Goal: Check status: Check status

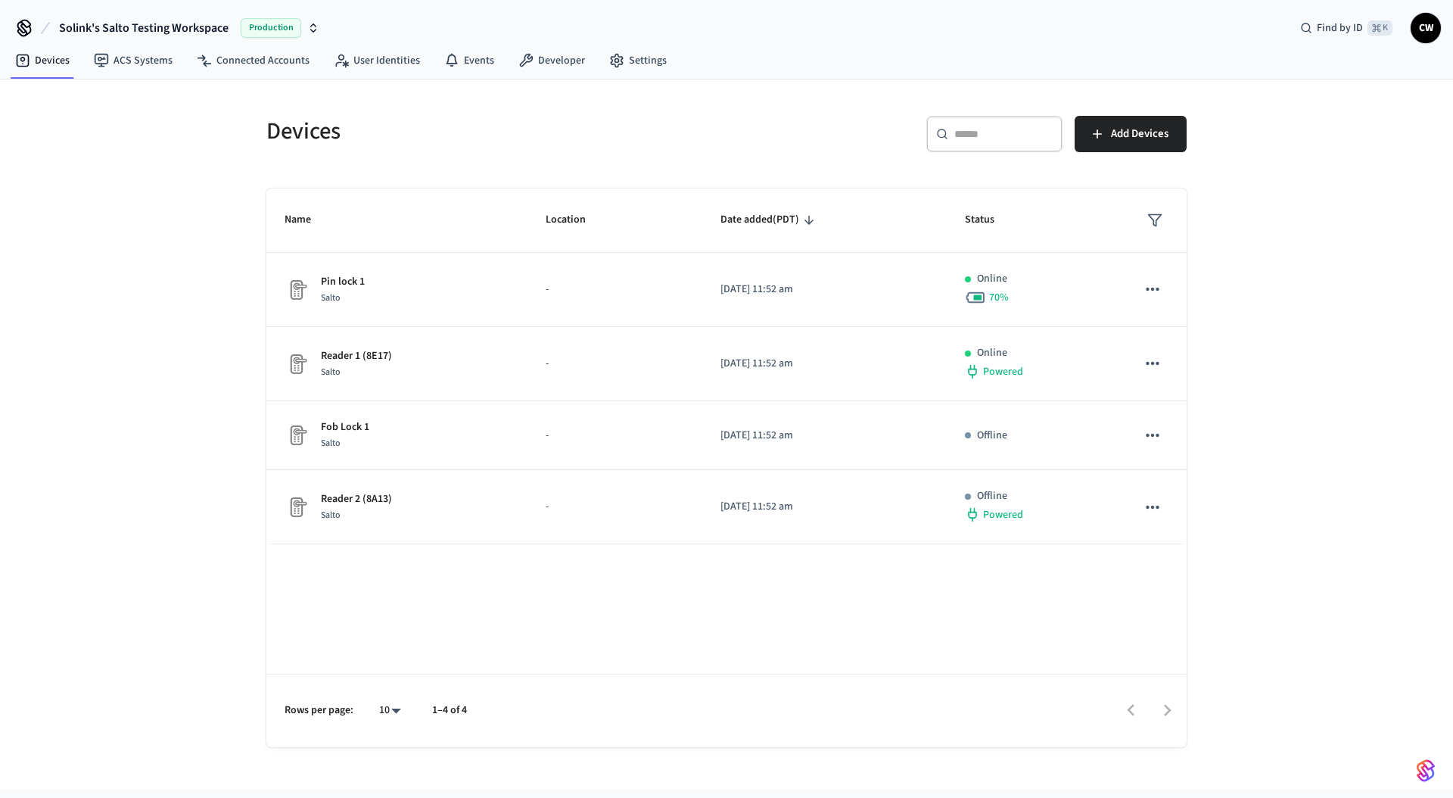
click at [235, 192] on div "Devices ​ ​ Add Devices Name Location Date added (PDT) Status Pin lock 1 Salto …" at bounding box center [726, 434] width 1453 height 710
click at [176, 204] on div "Devices ​ ​ Add Devices Name Location Date added (PDT) Status Pin lock 1 Salto …" at bounding box center [726, 434] width 1453 height 710
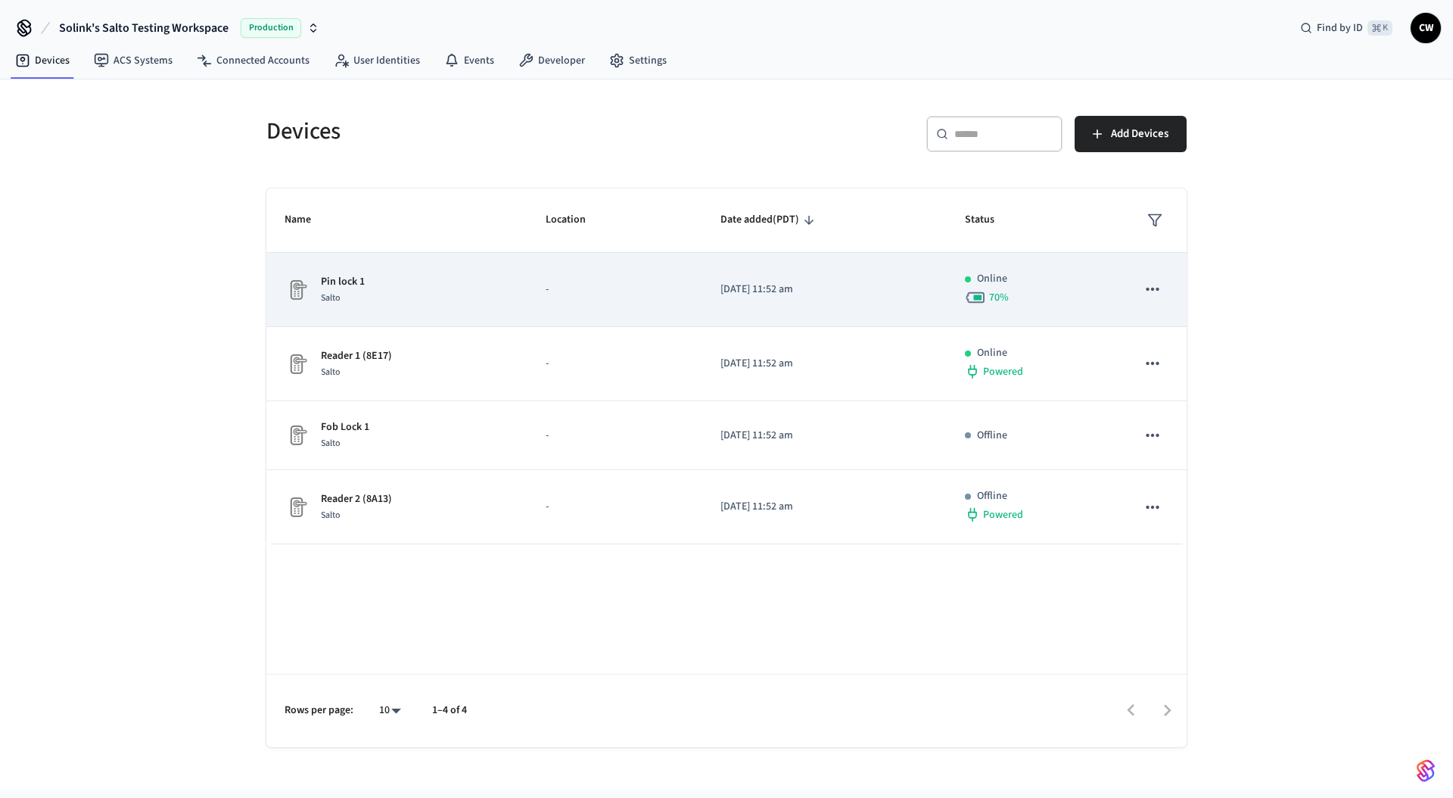
click at [384, 285] on div "Pin lock 1 Salto" at bounding box center [397, 290] width 225 height 32
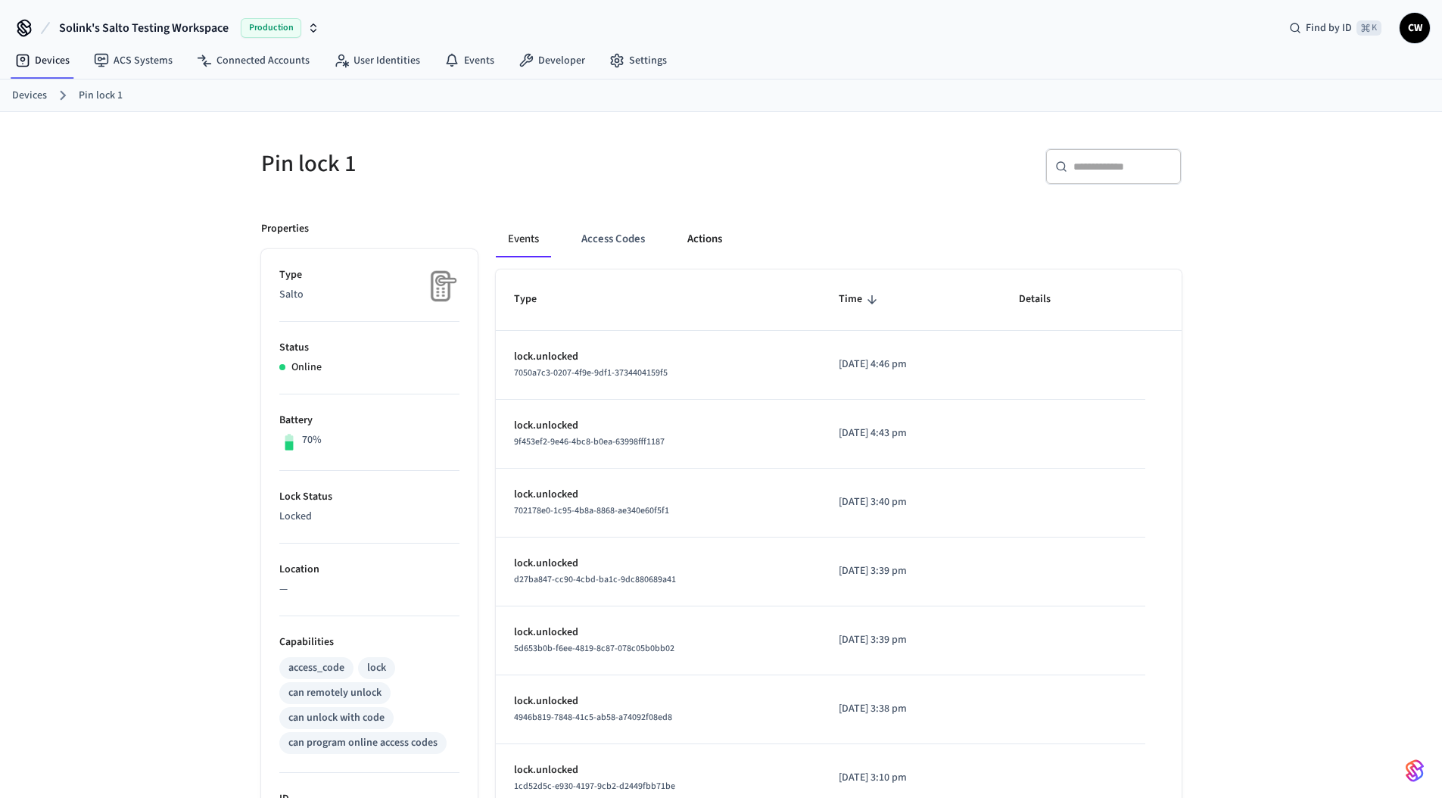
click at [700, 239] on button "Actions" at bounding box center [704, 239] width 59 height 36
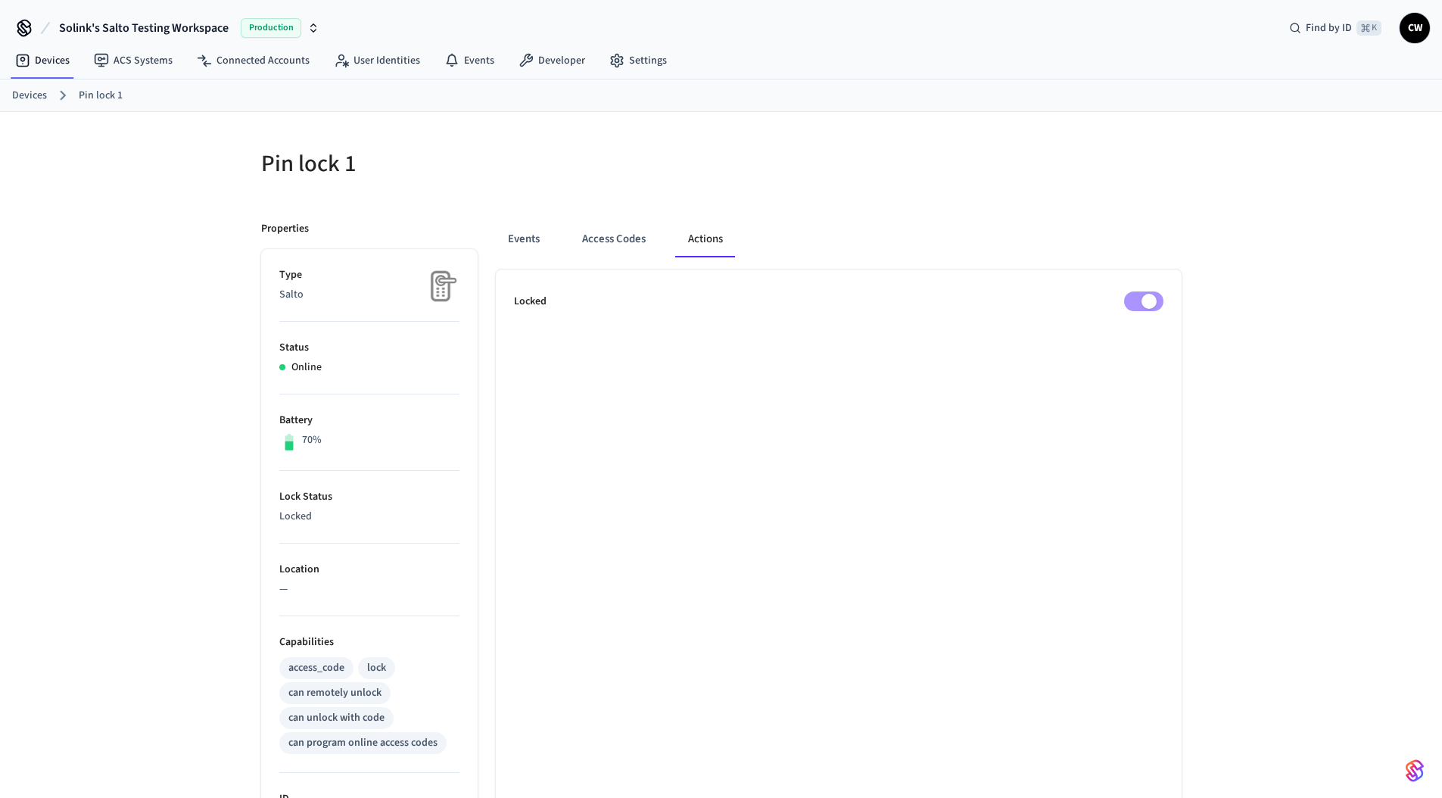
click at [1131, 381] on ul "Locked" at bounding box center [839, 743] width 686 height 948
click at [1117, 213] on div "Events Access Codes Actions Locked" at bounding box center [830, 710] width 704 height 1015
click at [767, 205] on div "Events Access Codes Actions Locked" at bounding box center [830, 710] width 704 height 1015
click at [135, 191] on div "Pin lock 1 Properties Type Salto Status Online Battery 70% Lock Status Locked L…" at bounding box center [721, 665] width 1442 height 1106
click at [138, 26] on span "Solink's Salto Testing Workspace" at bounding box center [144, 28] width 170 height 18
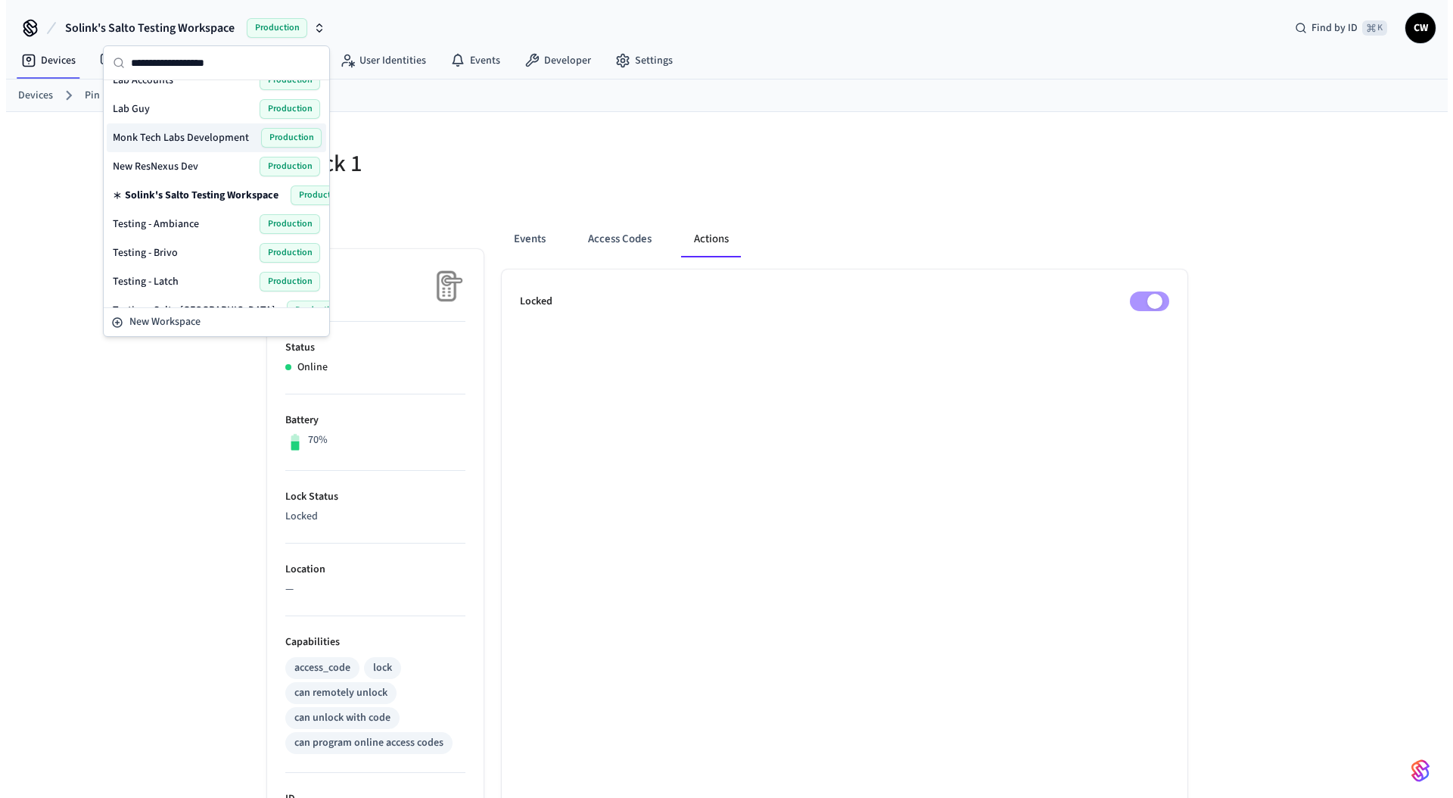
scroll to position [384, 0]
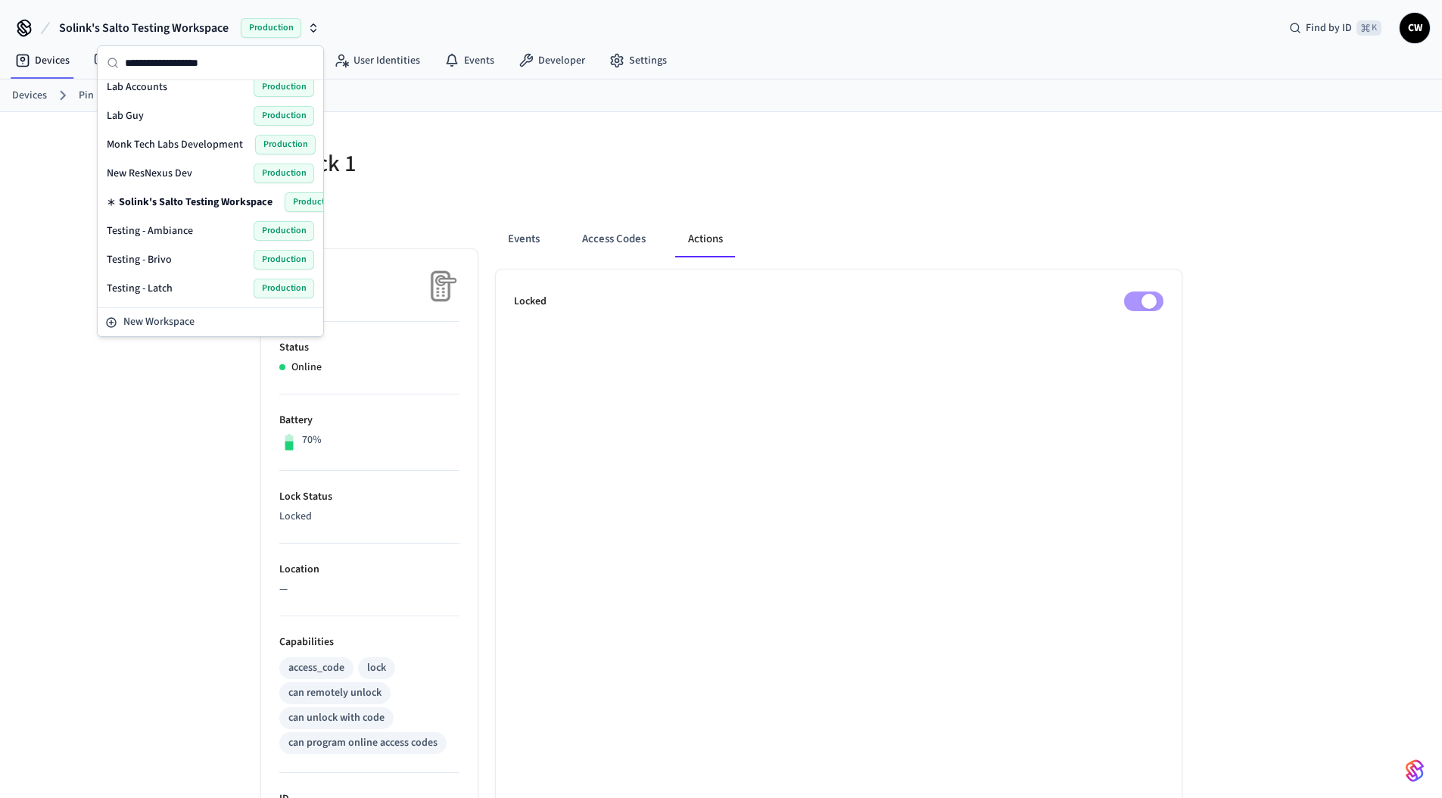
click at [148, 121] on div "Lab Guy Production" at bounding box center [210, 116] width 207 height 20
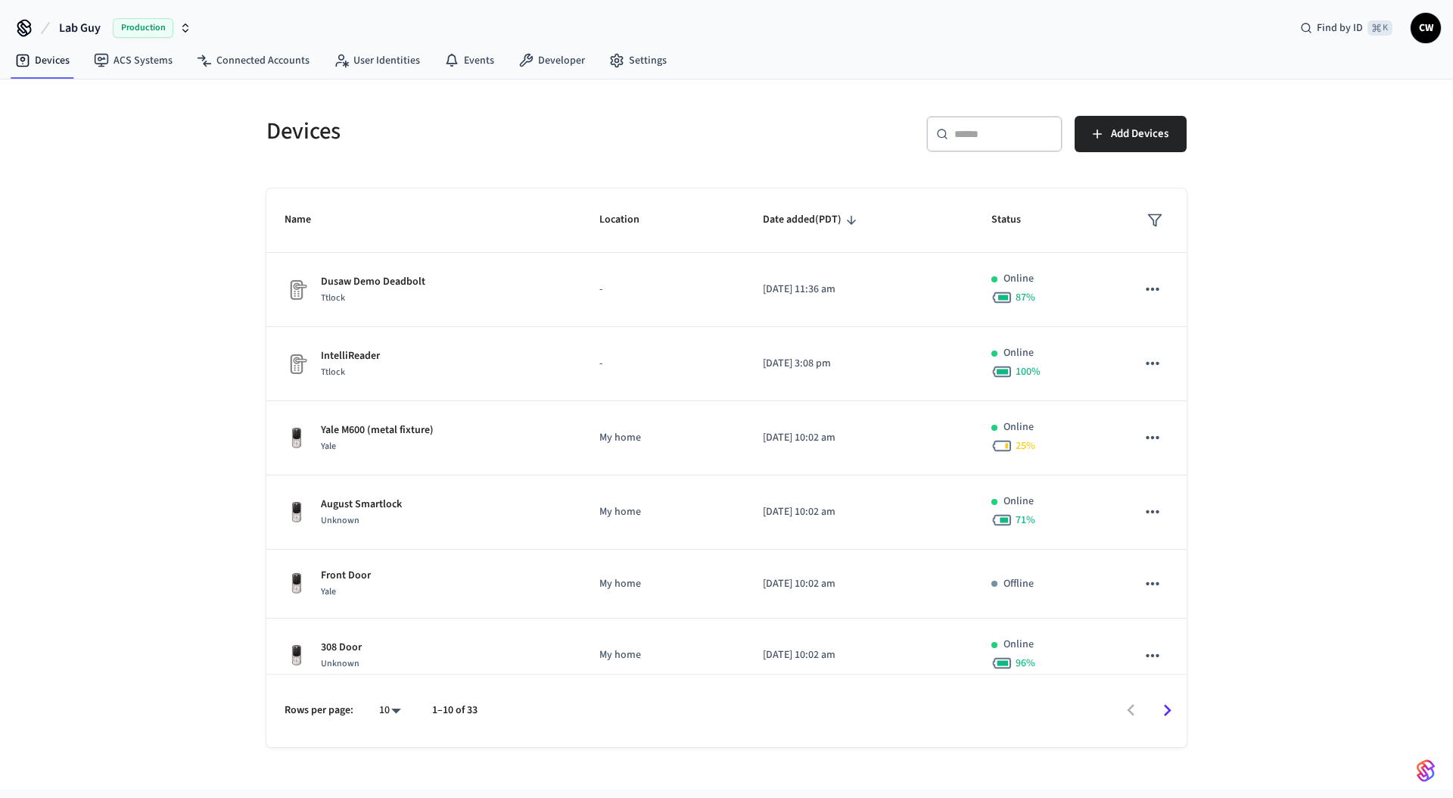
click at [135, 201] on div "Devices ​ ​ Add Devices Name Location Date added (PDT) Status Dusaw Demo Deadbo…" at bounding box center [726, 434] width 1453 height 710
click at [238, 59] on link "Connected Accounts" at bounding box center [253, 60] width 137 height 27
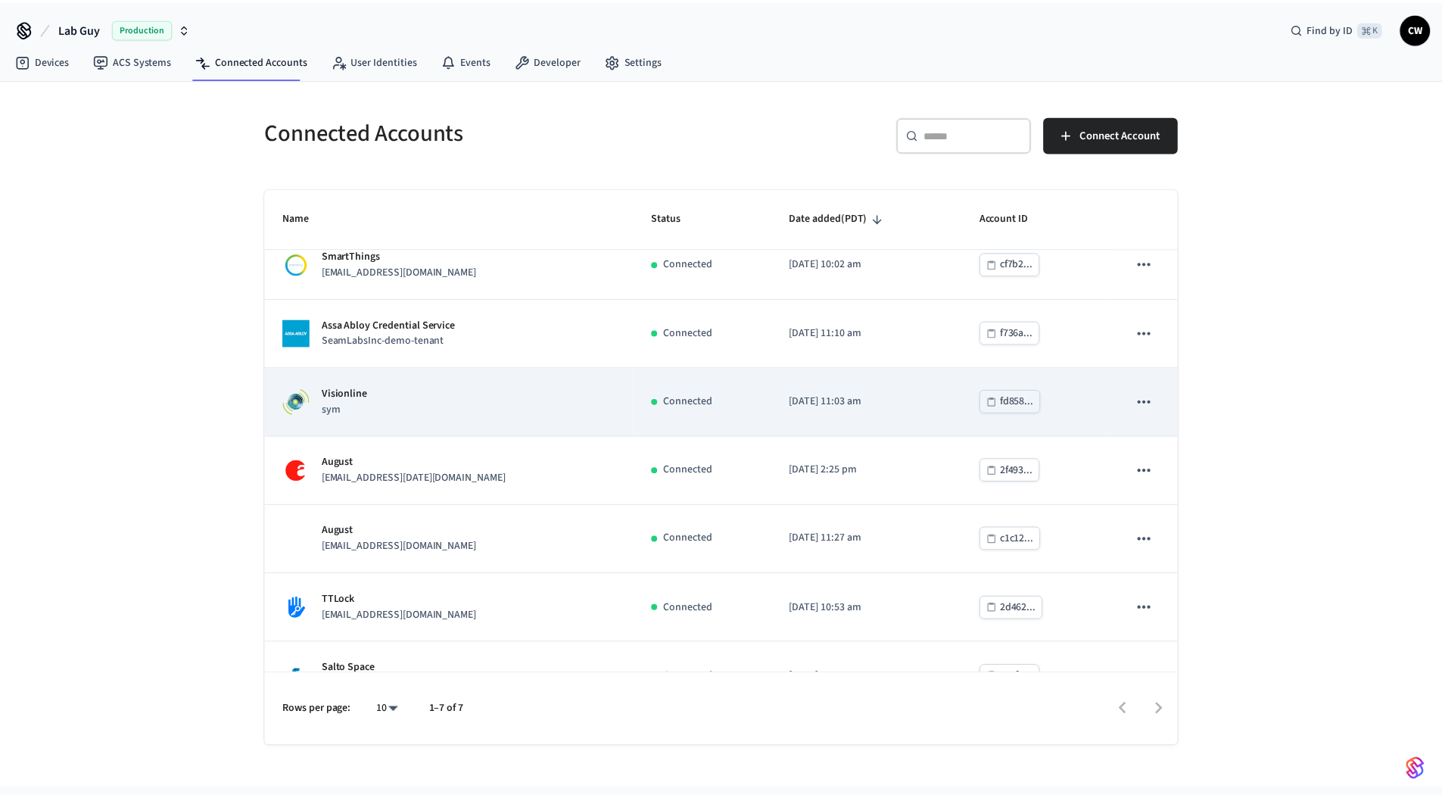
scroll to position [58, 0]
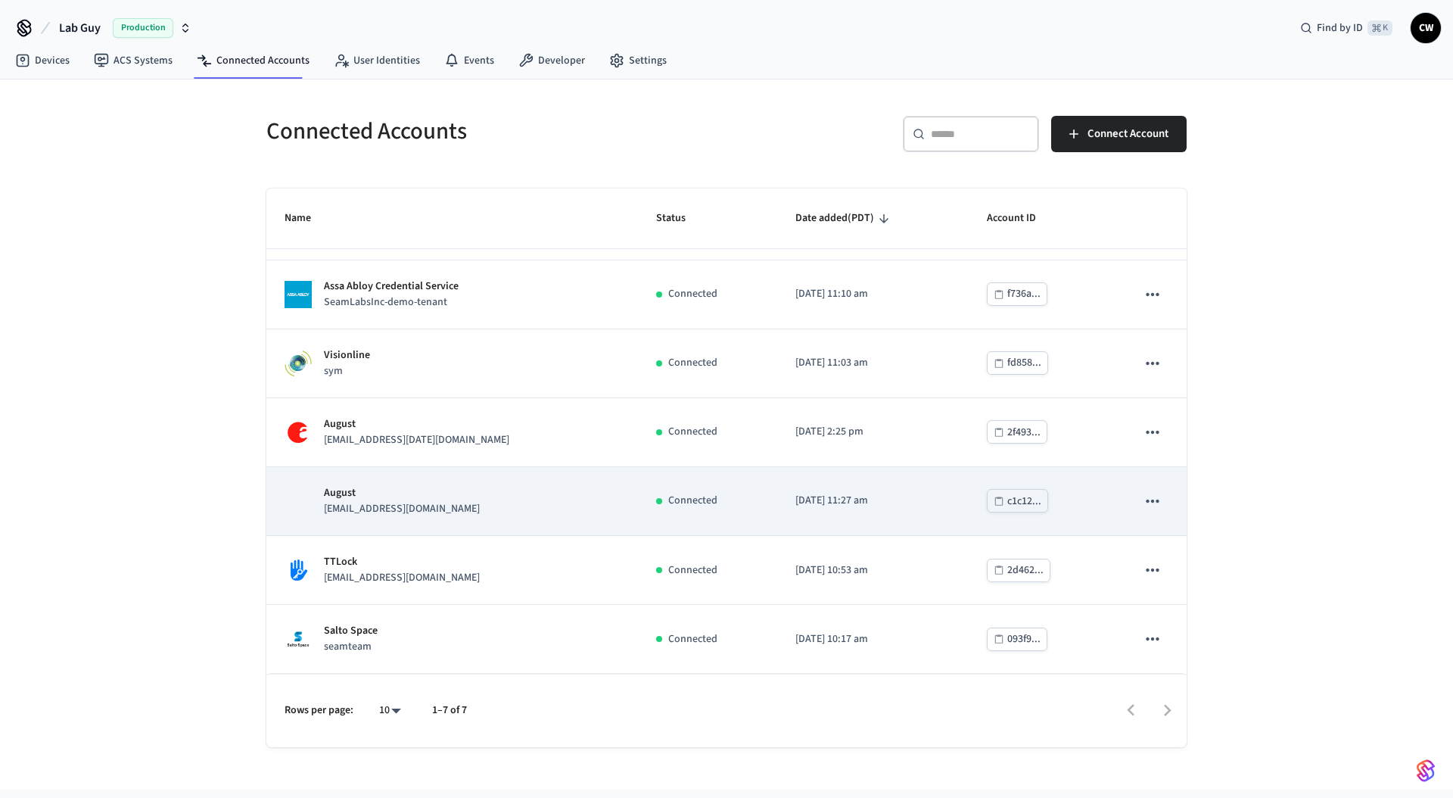
click at [480, 513] on div "August lab.yalehome@getseam.com" at bounding box center [452, 501] width 335 height 32
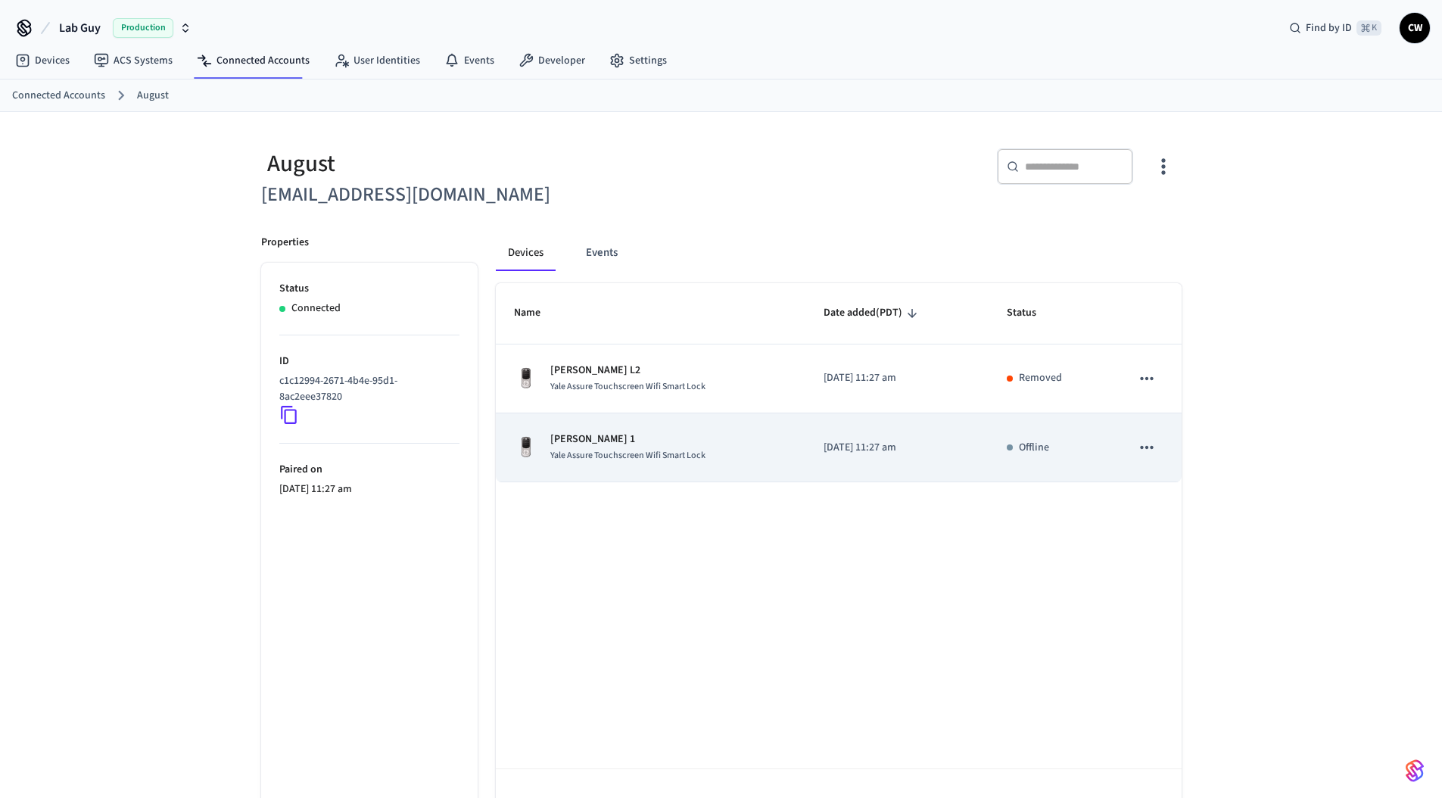
click at [733, 457] on div "Linus 1 Yale Assure Touchscreen Wifi Smart Lock" at bounding box center [650, 447] width 273 height 32
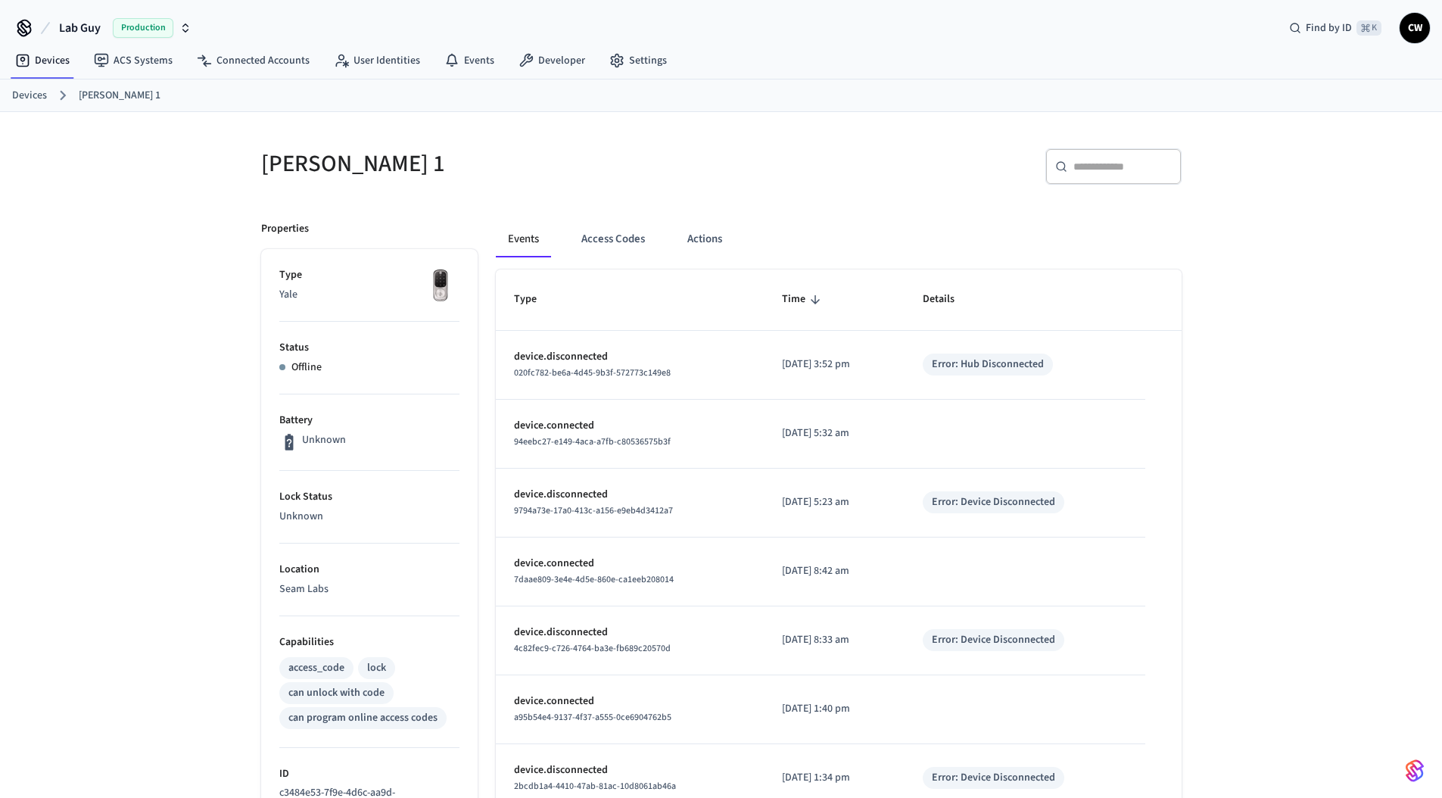
click at [93, 415] on div "Linus 1 ​ ​ Properties Type Yale Status Offline Battery Unknown Lock Status Unk…" at bounding box center [721, 636] width 1442 height 1049
click at [148, 326] on div "Linus 1 ​ ​ Properties Type Yale Status Offline Battery Unknown Lock Status Unk…" at bounding box center [721, 628] width 1442 height 1033
